Goal: Information Seeking & Learning: Learn about a topic

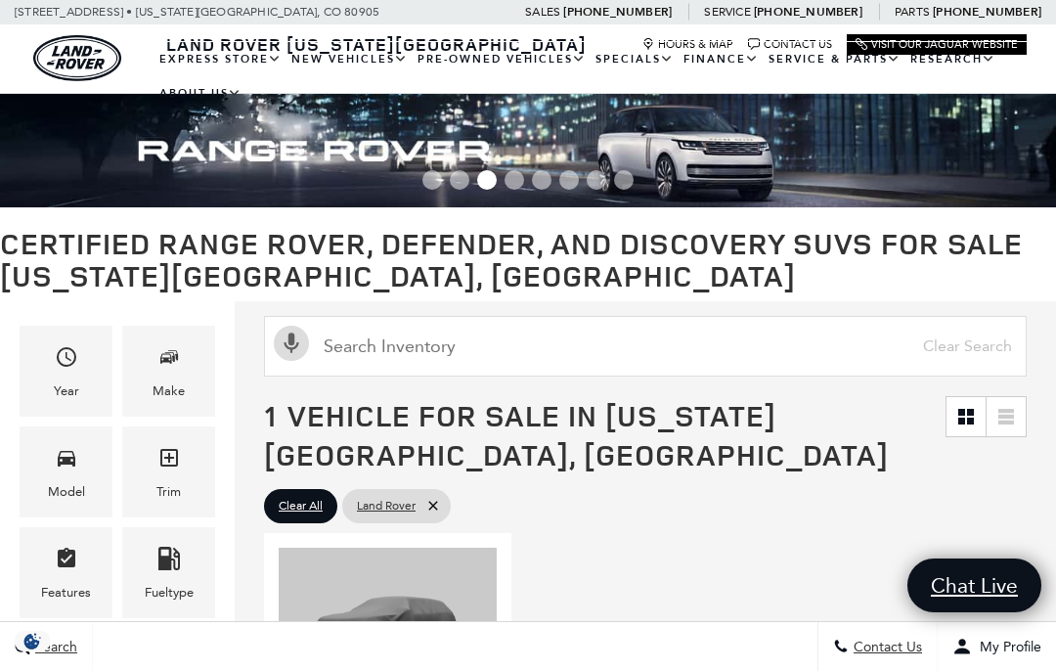
scroll to position [140, 0]
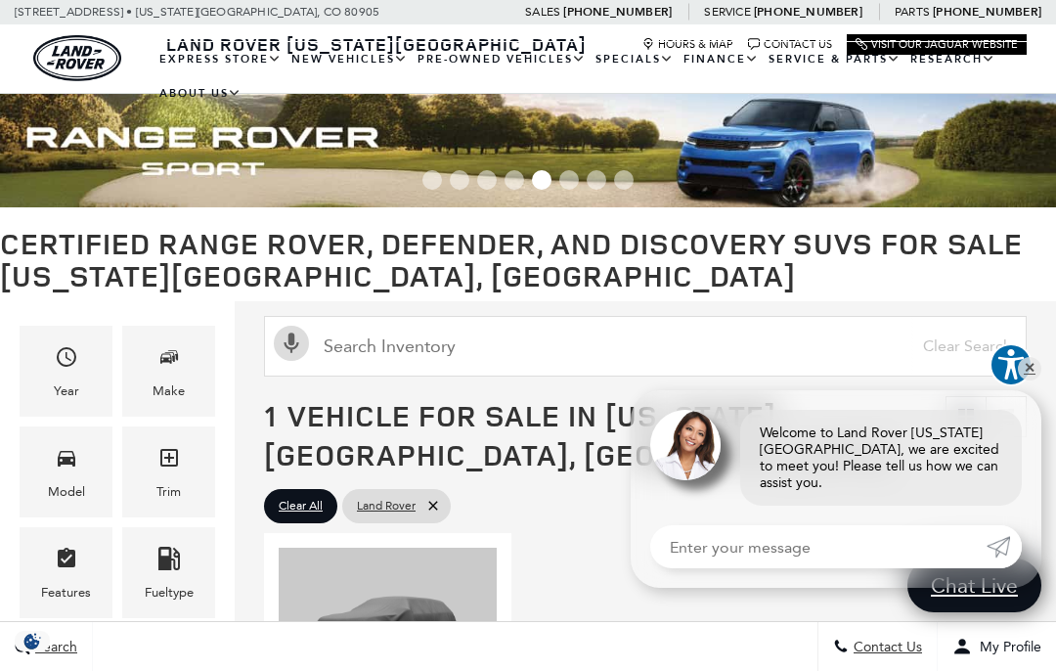
click at [0, 0] on link "Defender 110" at bounding box center [0, 0] width 0 height 0
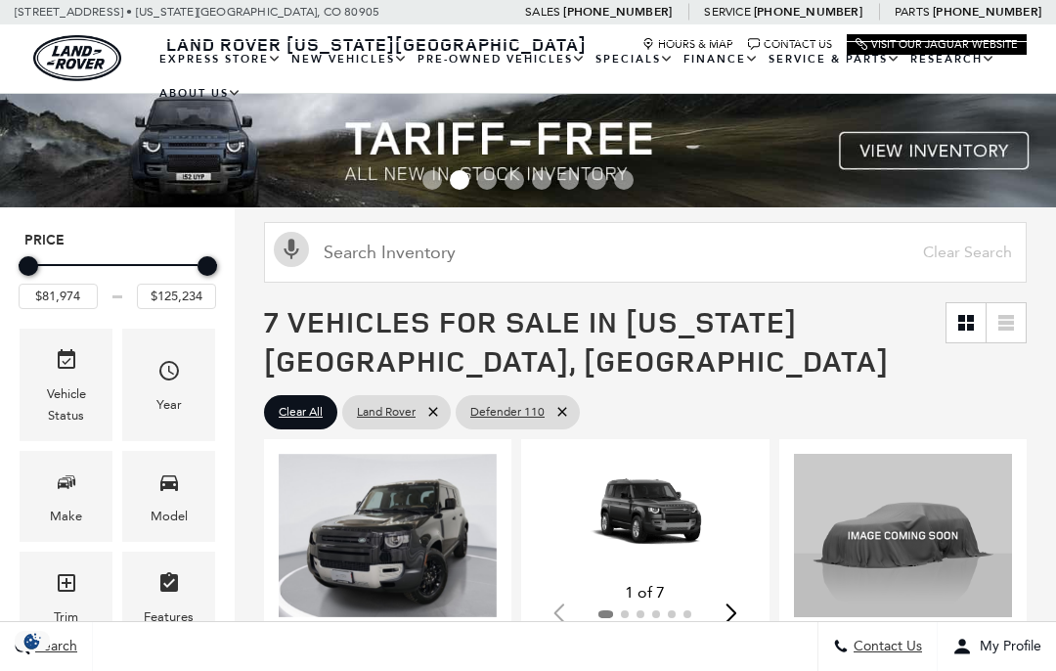
scroll to position [491, 0]
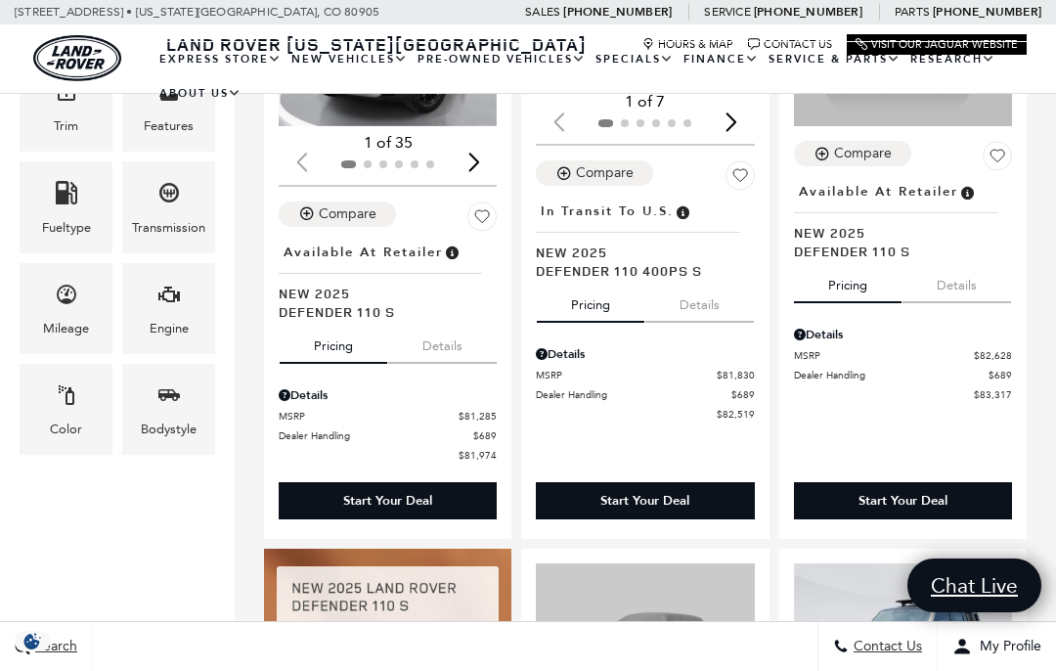
click at [179, 302] on icon "Engine" at bounding box center [169, 294] width 22 height 16
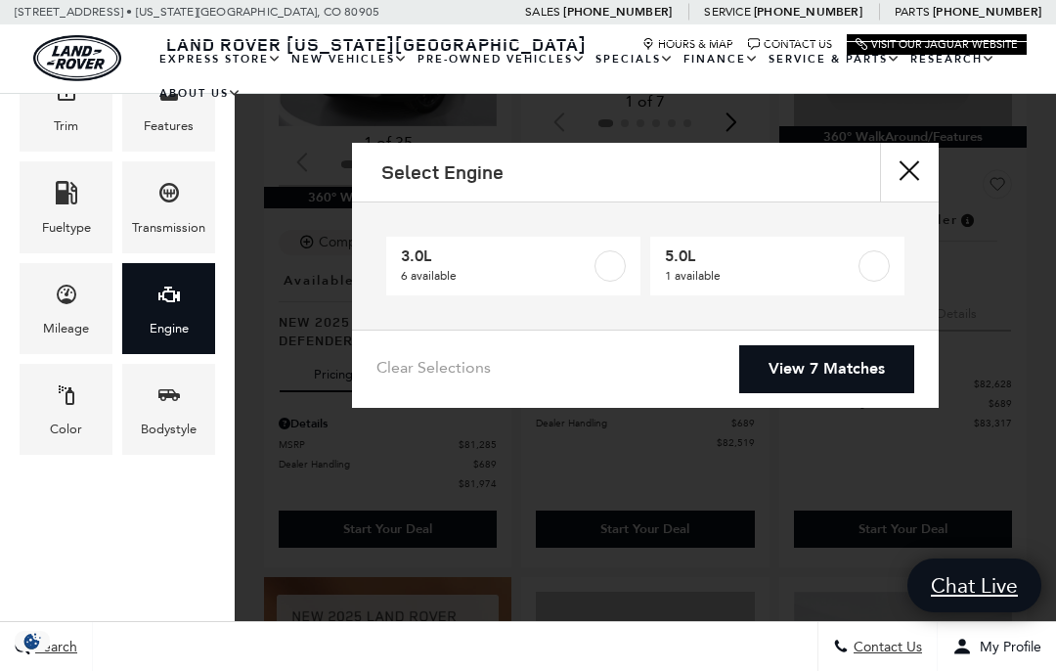
scroll to position [0, 0]
click at [879, 271] on label at bounding box center [873, 265] width 31 height 31
type input "$125,234"
checkbox input "true"
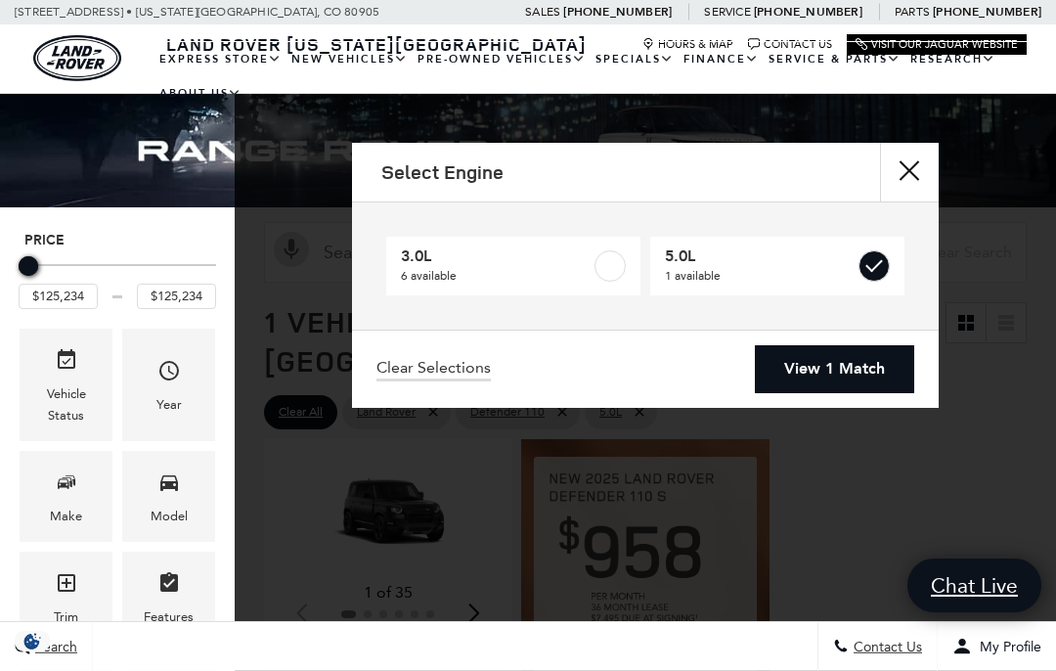
click at [874, 375] on link "View 1 Match" at bounding box center [834, 369] width 159 height 48
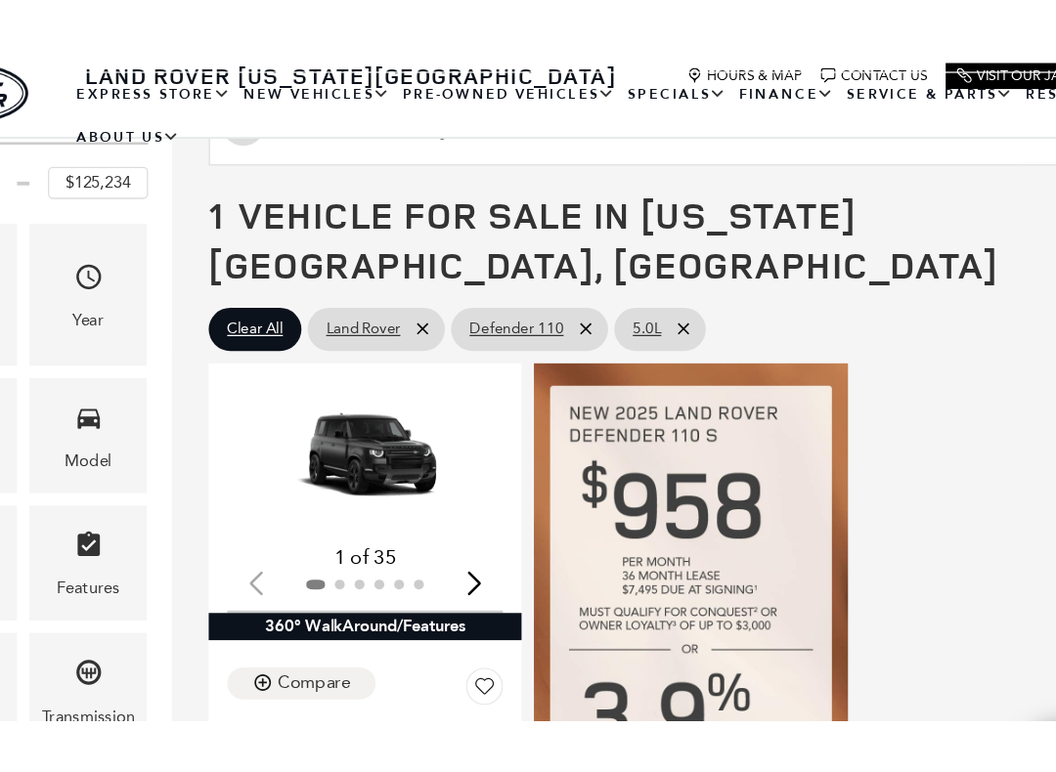
scroll to position [192, 0]
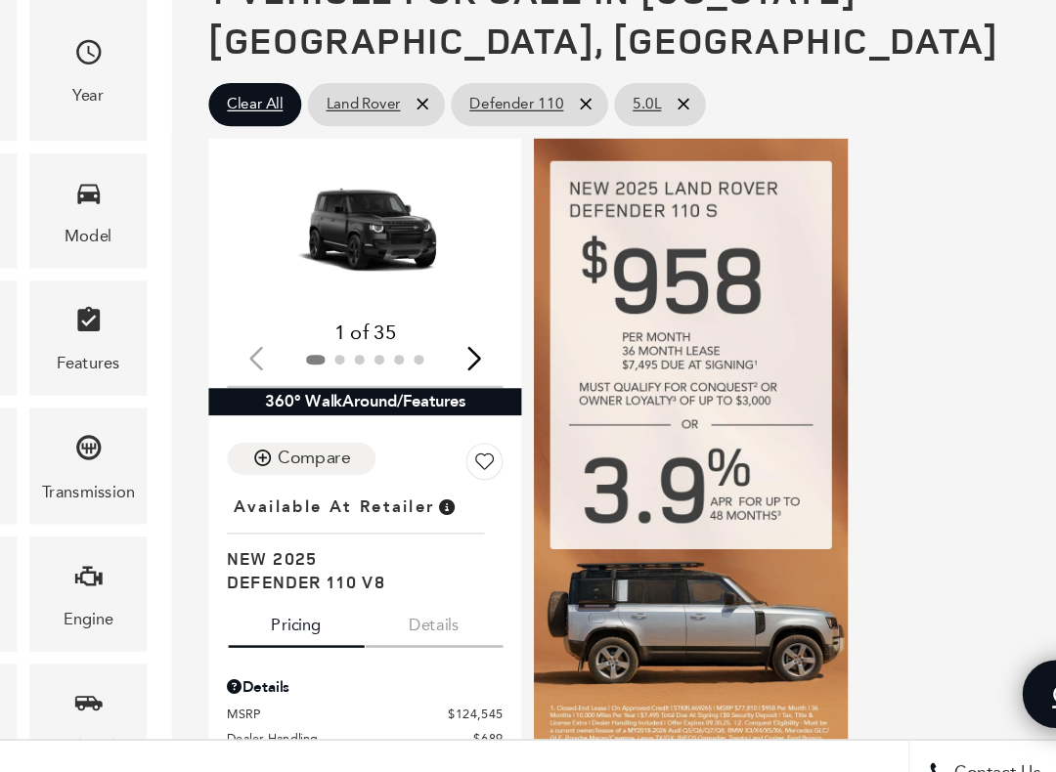
click at [460, 399] on div "Next slide" at bounding box center [473, 420] width 26 height 43
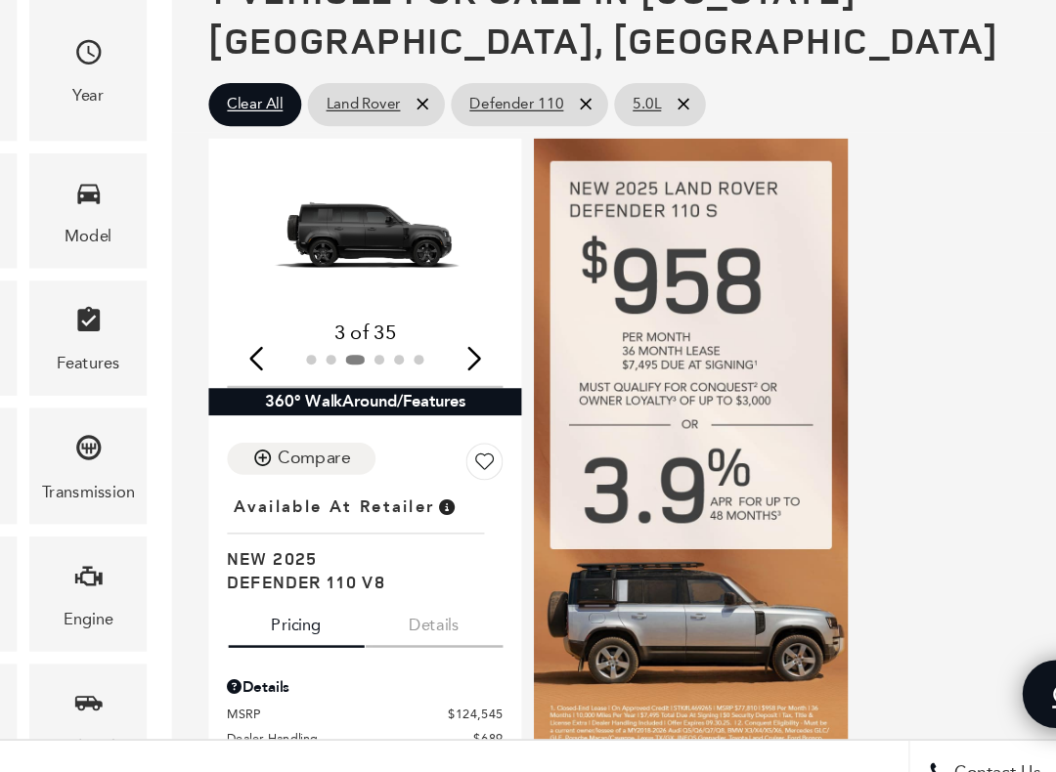
click at [460, 399] on div "Next slide" at bounding box center [473, 420] width 26 height 43
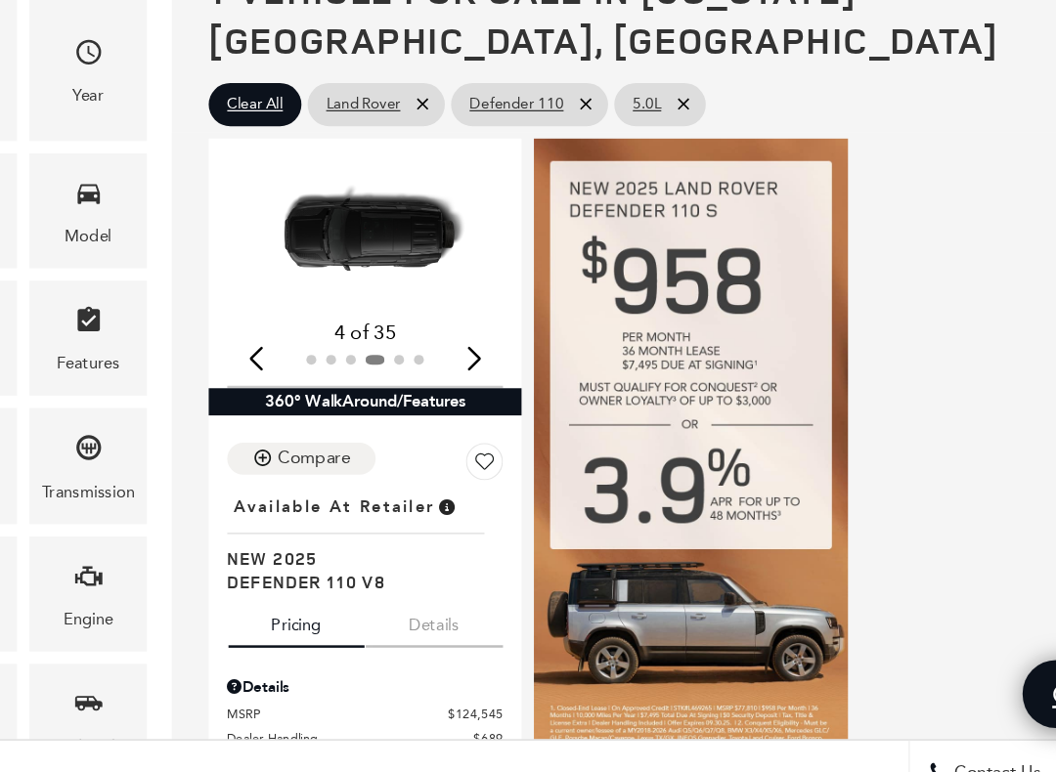
click at [460, 399] on div "Next slide" at bounding box center [473, 420] width 26 height 43
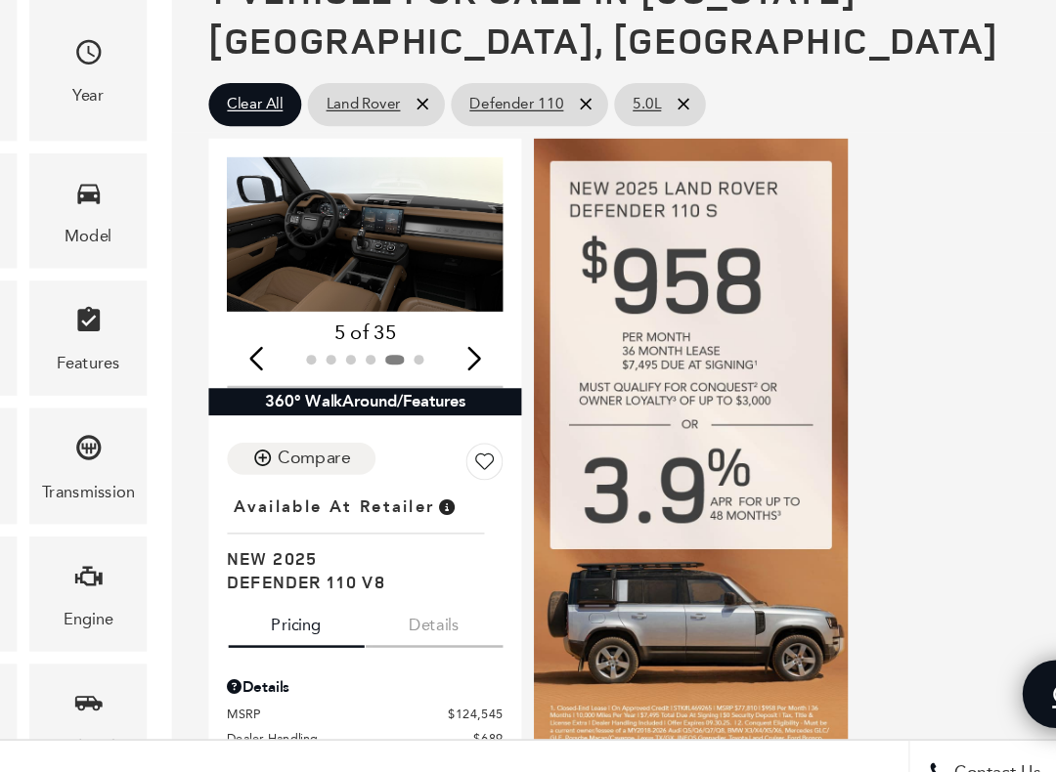
click at [460, 399] on div "Next slide" at bounding box center [473, 420] width 26 height 43
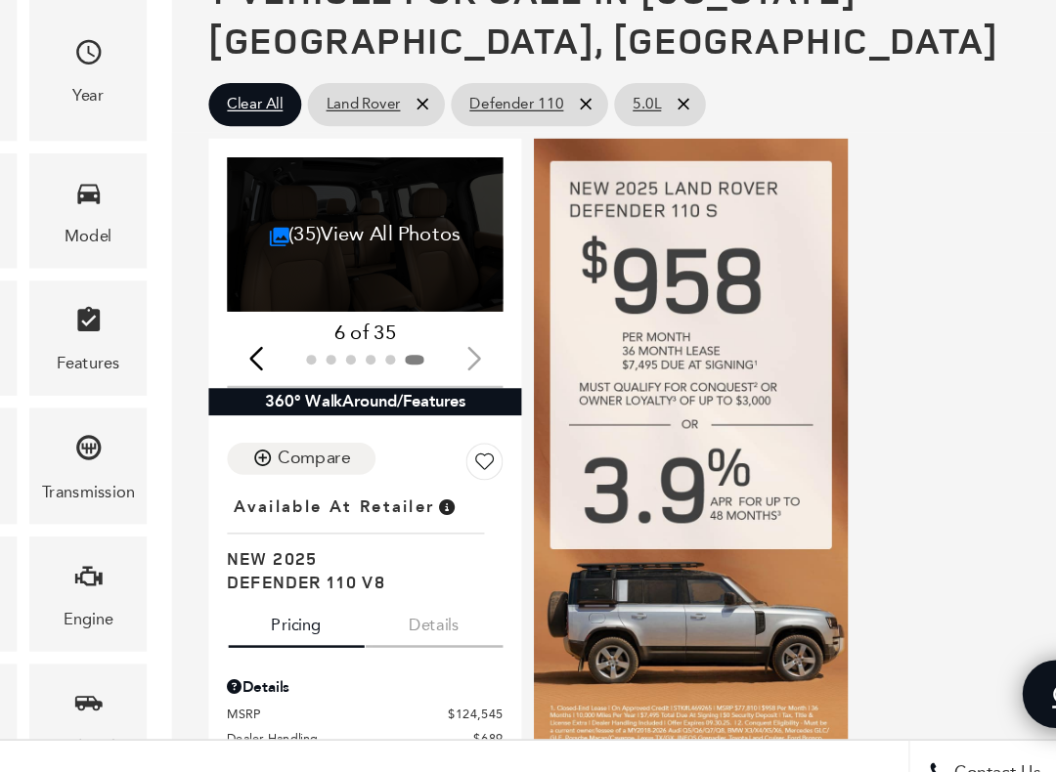
click at [379, 300] on div "(35) View All Photos 6 of 35" at bounding box center [388, 352] width 218 height 181
click at [321, 313] on link "(35) View All Photos" at bounding box center [388, 322] width 152 height 19
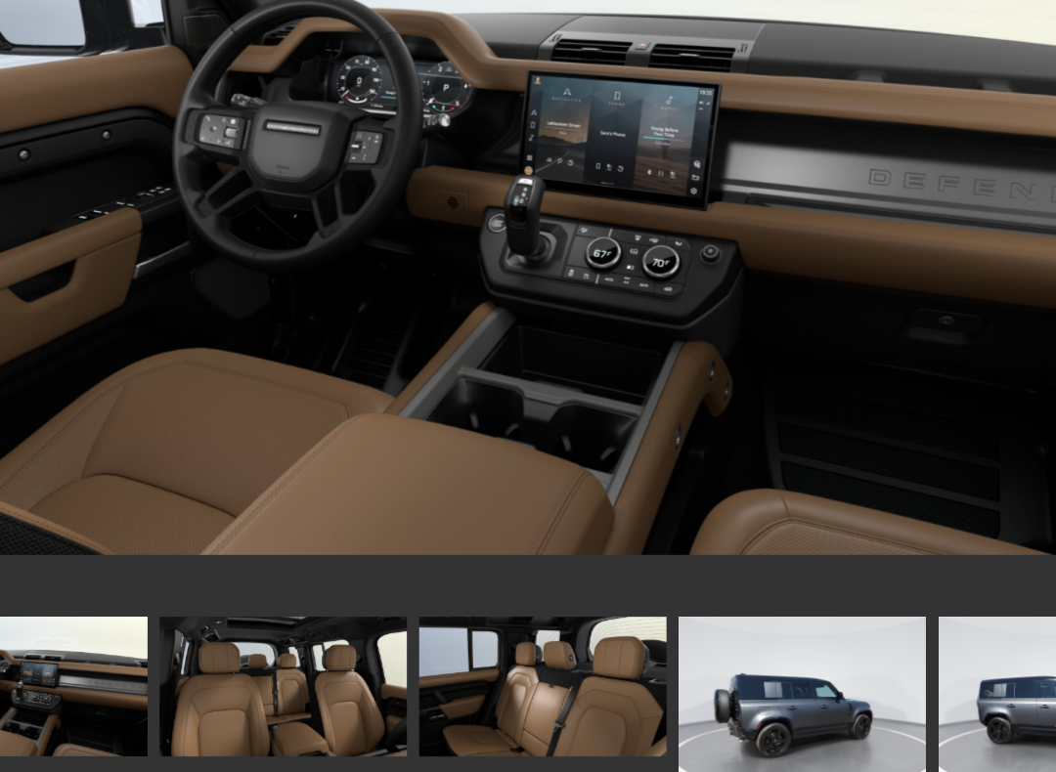
click at [215, 626] on img at bounding box center [118, 681] width 196 height 110
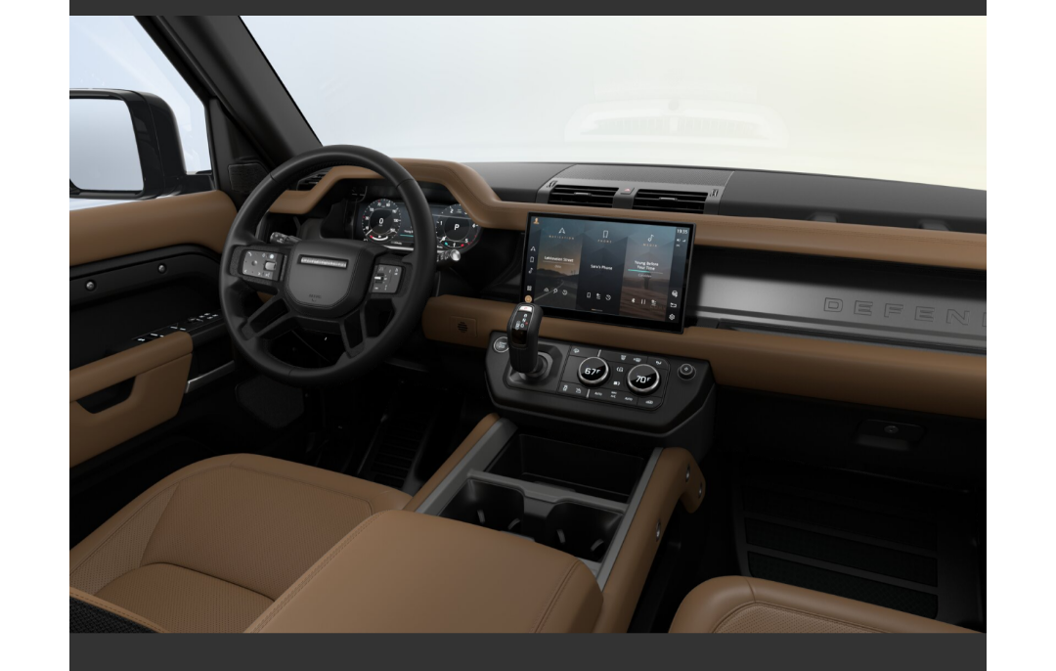
scroll to position [0, 0]
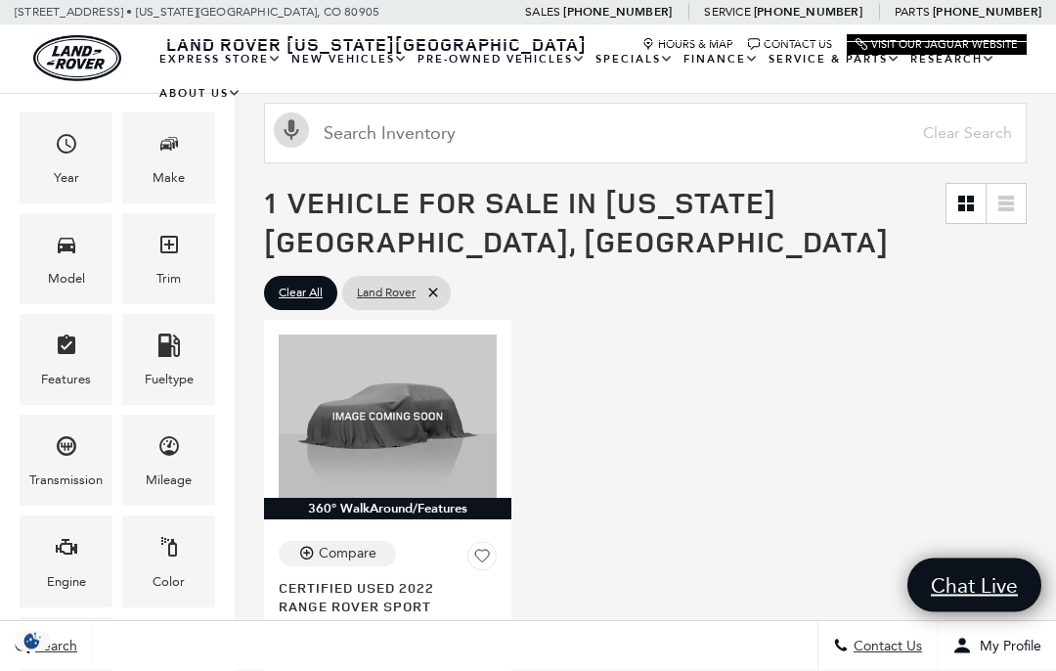
scroll to position [210, 0]
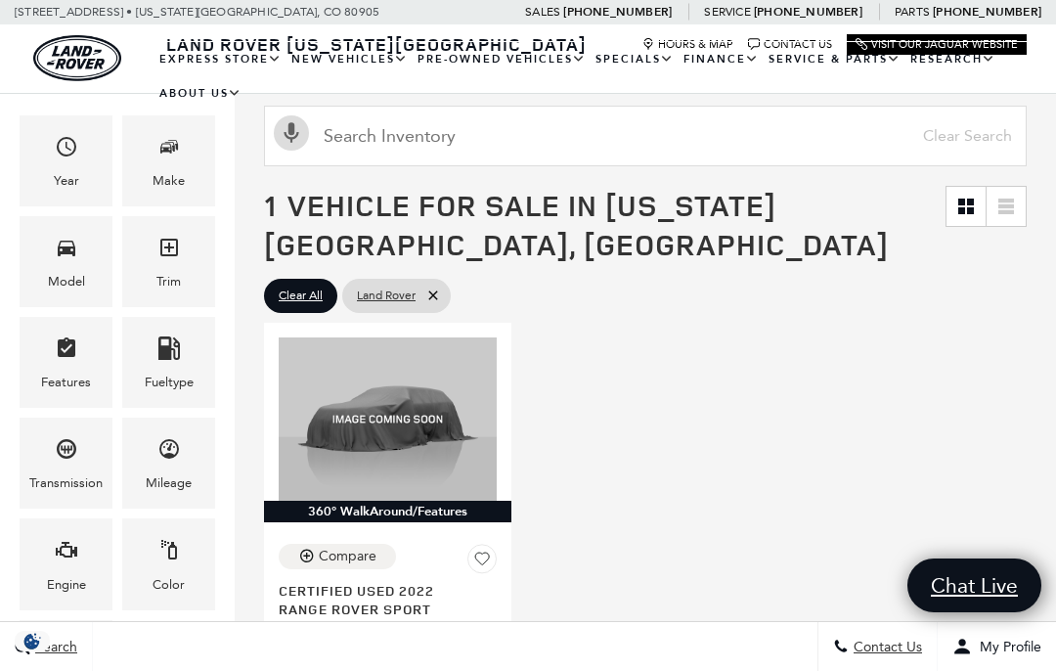
click at [65, 257] on icon "Model" at bounding box center [66, 247] width 23 height 23
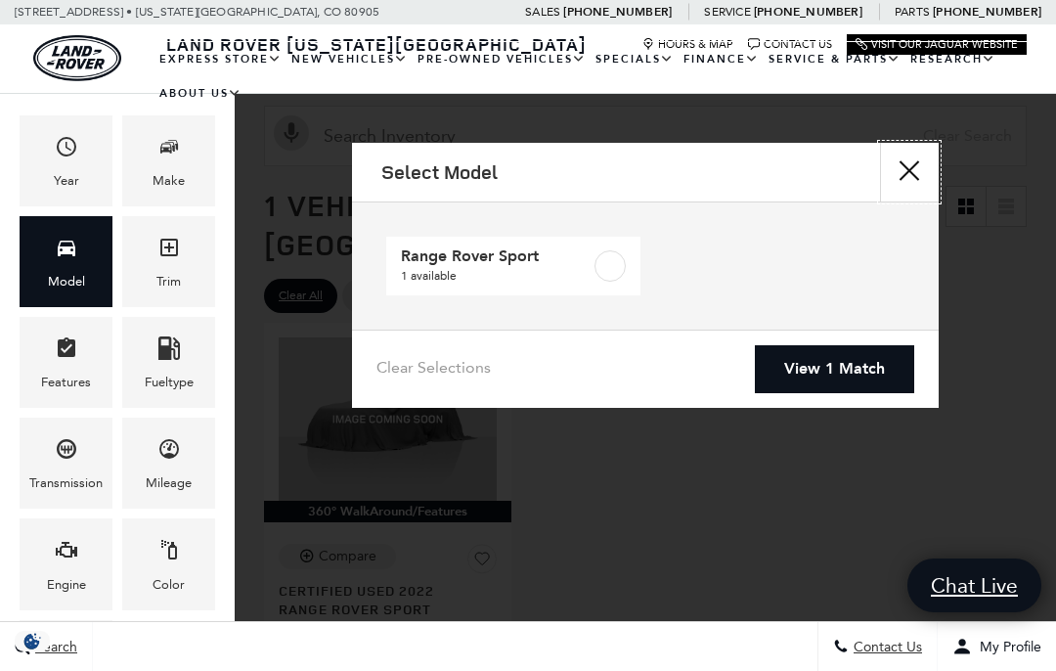
click at [919, 162] on button "Close" at bounding box center [909, 172] width 59 height 59
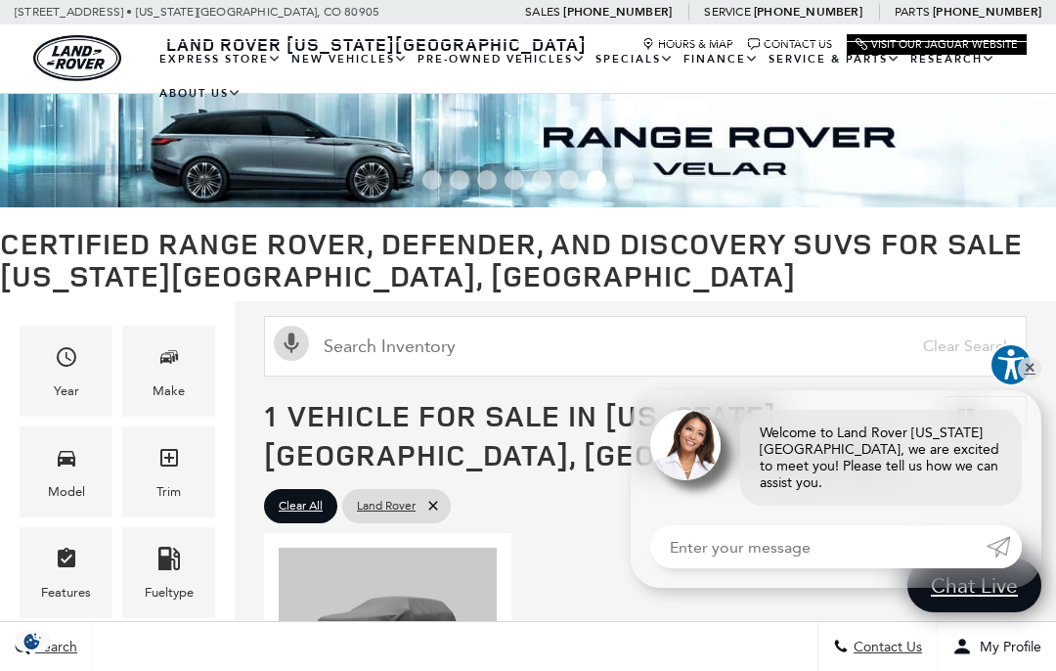
scroll to position [175, 0]
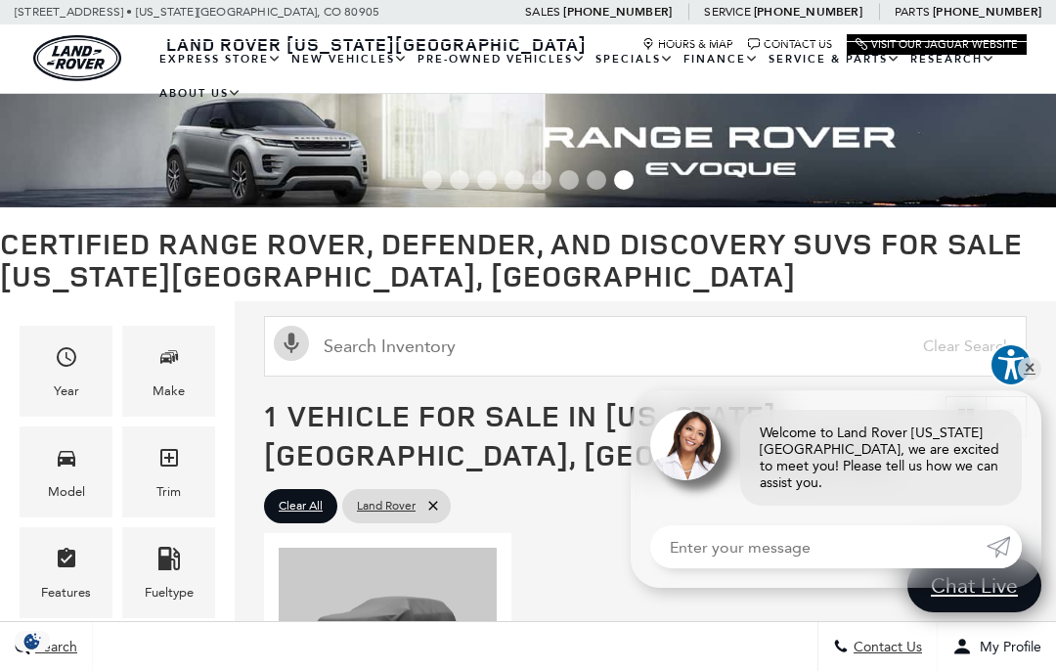
click at [0, 0] on link "Defender 110" at bounding box center [0, 0] width 0 height 0
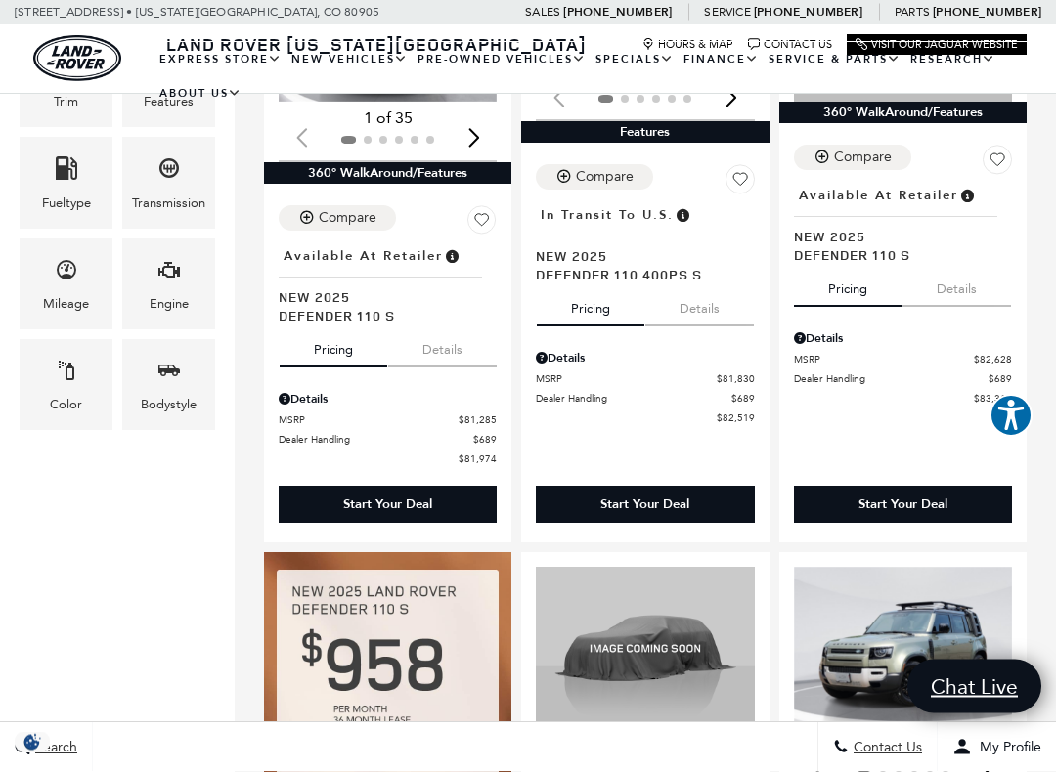
scroll to position [515, 0]
click at [179, 282] on icon "Engine" at bounding box center [168, 269] width 23 height 23
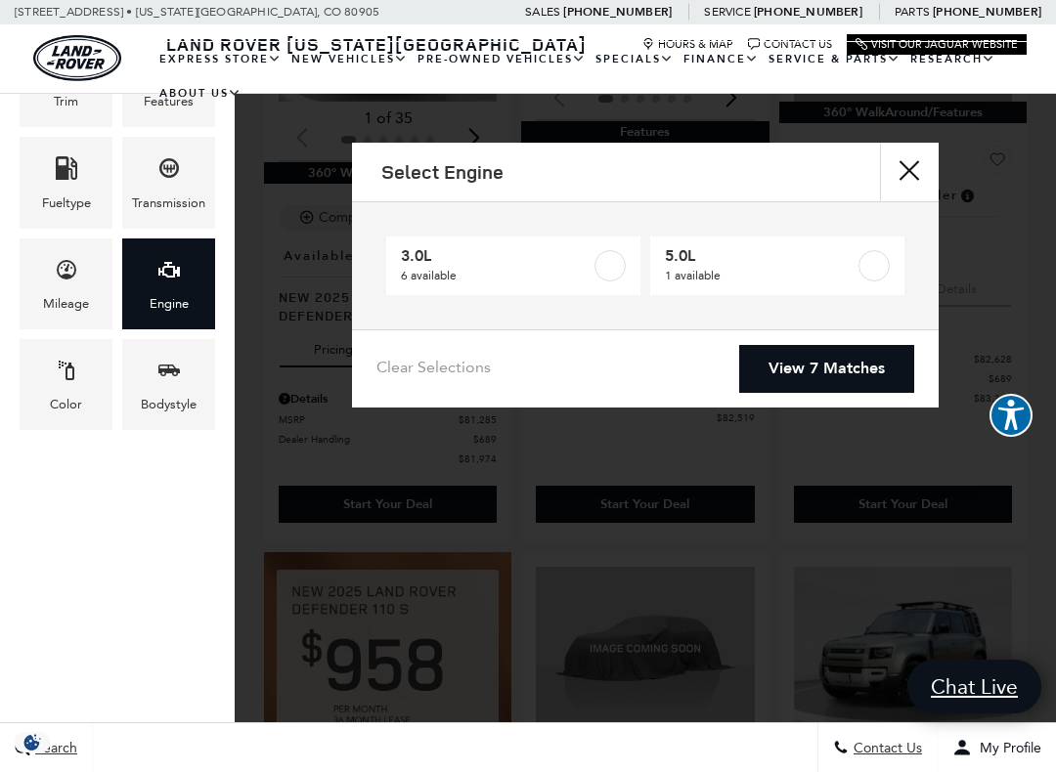
click at [889, 268] on label at bounding box center [873, 265] width 31 height 31
type input "$125,234"
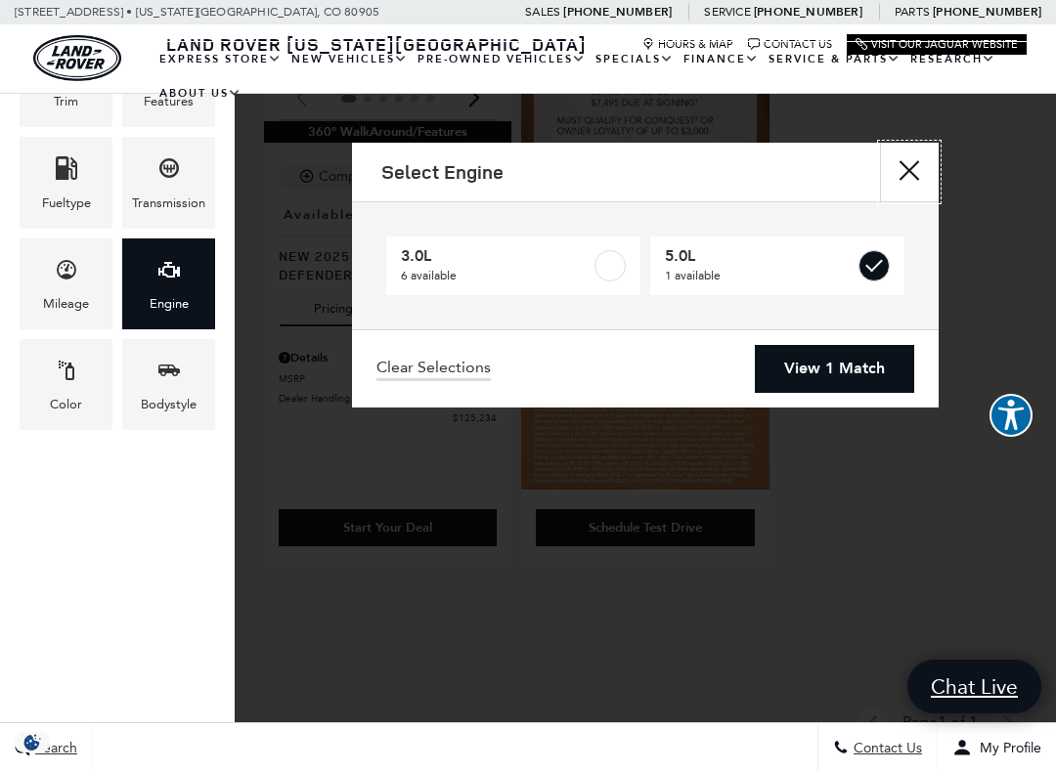
click at [885, 162] on button "Close" at bounding box center [909, 172] width 59 height 59
